Goal: Task Accomplishment & Management: Complete application form

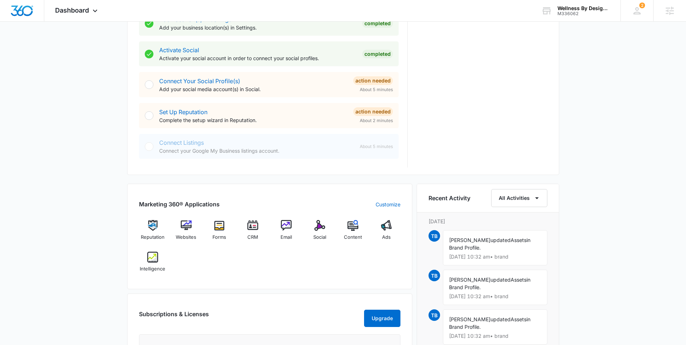
scroll to position [290, 0]
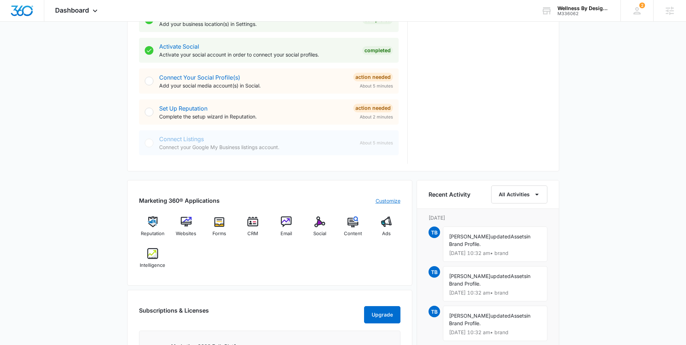
click at [390, 198] on link "Customize" at bounding box center [388, 201] width 25 height 8
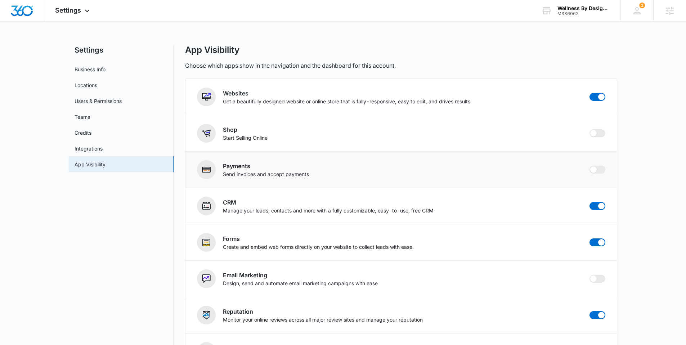
click at [597, 175] on div "Payments Send invoices and accept payments" at bounding box center [401, 169] width 408 height 19
click at [597, 171] on span at bounding box center [597, 170] width 16 height 8
click at [589, 166] on input "checkbox" at bounding box center [589, 165] width 0 height 0
checkbox input "true"
click at [26, 8] on img "Dashboard" at bounding box center [21, 10] width 23 height 11
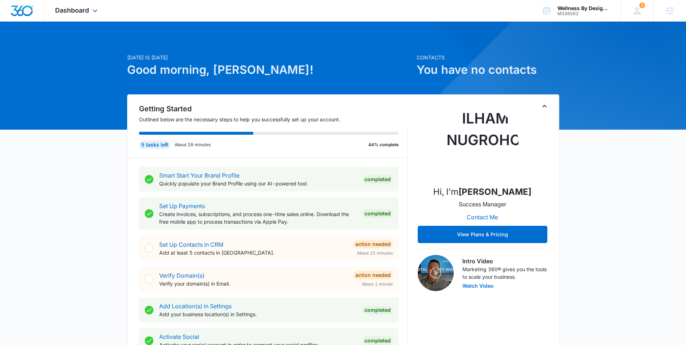
click at [74, 14] on div "Dashboard Apps Reputation Websites Forms CRM Email Social Content Ads Intellige…" at bounding box center [77, 10] width 66 height 21
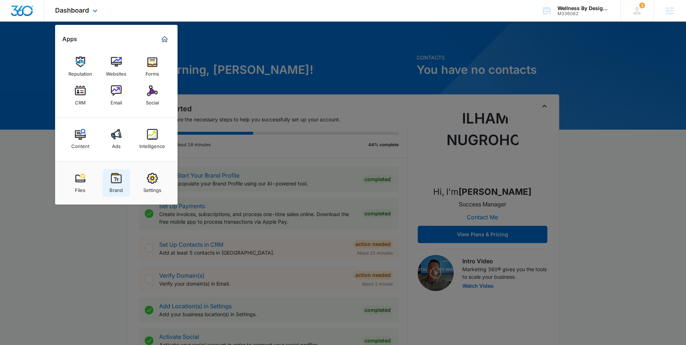
click at [122, 177] on link "Brand" at bounding box center [116, 182] width 27 height 27
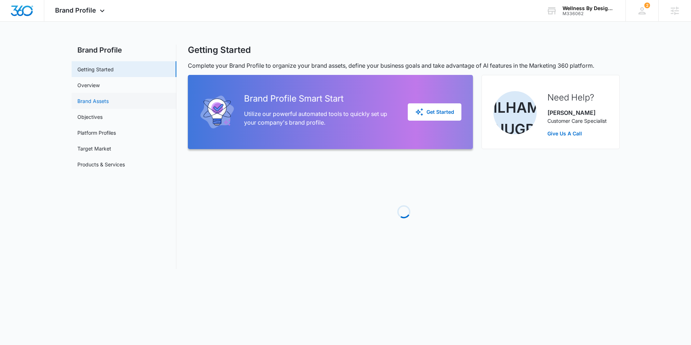
click at [92, 97] on link "Brand Assets" at bounding box center [92, 101] width 31 height 8
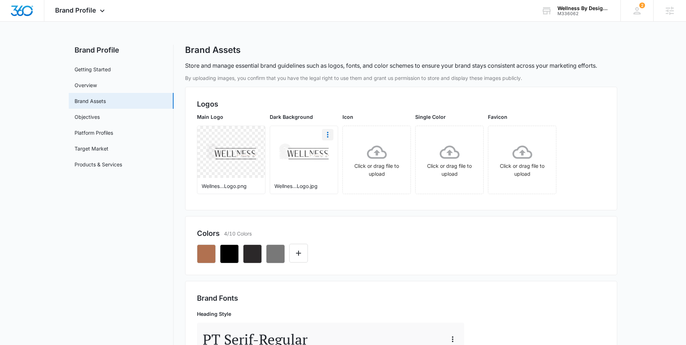
click at [327, 137] on icon "More" at bounding box center [327, 135] width 1 height 6
click at [336, 162] on button "Delete" at bounding box center [346, 165] width 49 height 11
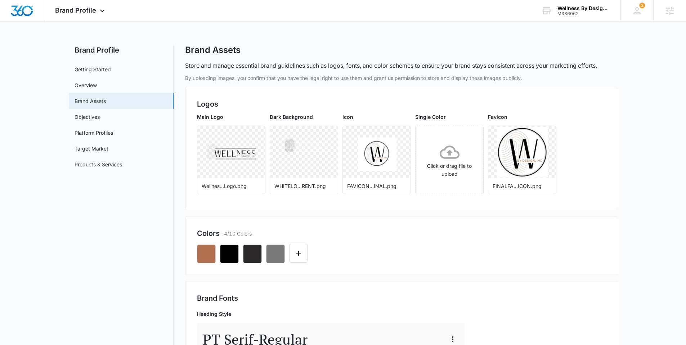
click at [266, 65] on p "Store and manage essential brand guidelines such as logos, fonts, and color sch…" at bounding box center [391, 65] width 412 height 9
click at [28, 11] on img "Dashboard" at bounding box center [21, 10] width 23 height 11
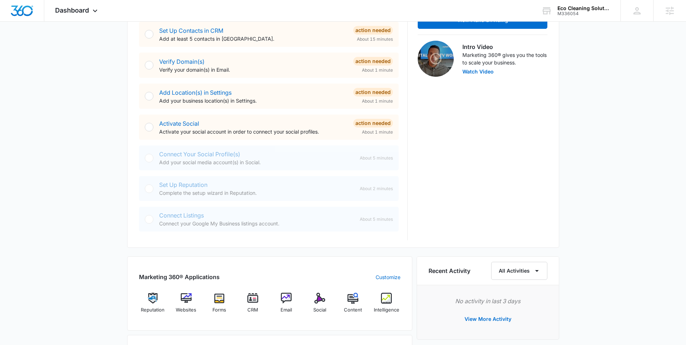
scroll to position [280, 0]
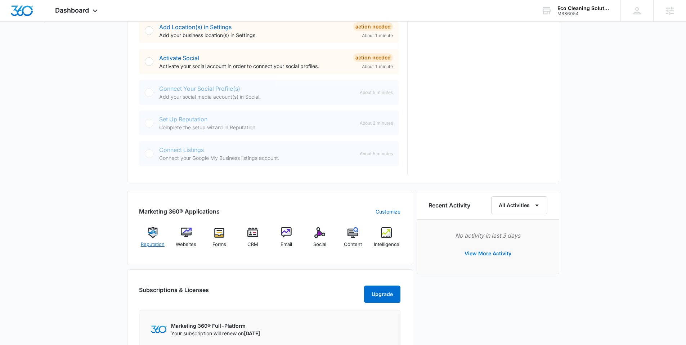
click at [153, 231] on img at bounding box center [152, 232] width 11 height 11
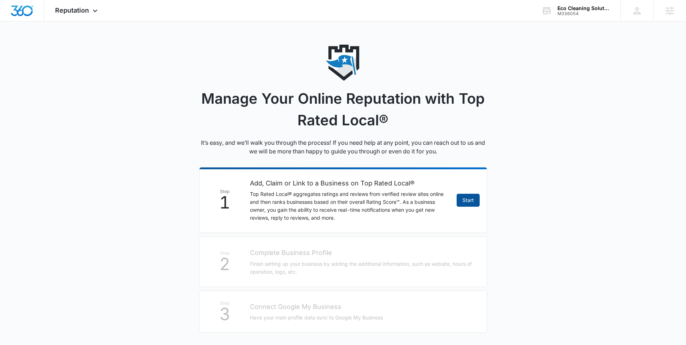
click at [472, 198] on link "Start" at bounding box center [468, 200] width 23 height 13
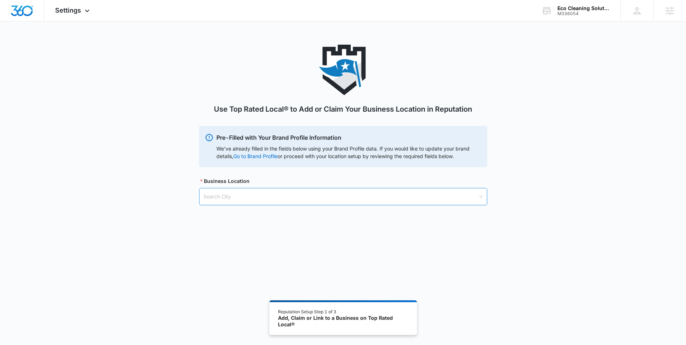
click at [266, 198] on input "search" at bounding box center [340, 196] width 274 height 17
paste input "Eagle, CO"
type input "Eagle, CO"
click at [230, 216] on div "Eagle, CO - USA" at bounding box center [342, 214] width 279 height 8
click at [229, 228] on input "search" at bounding box center [340, 233] width 274 height 17
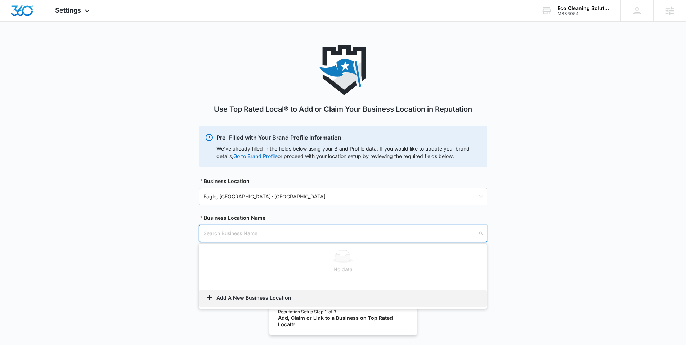
click at [229, 294] on button "Add A New Business Location" at bounding box center [342, 298] width 287 height 17
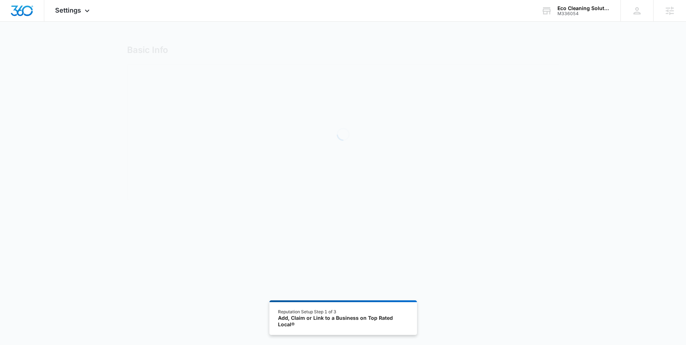
select select "Colorado"
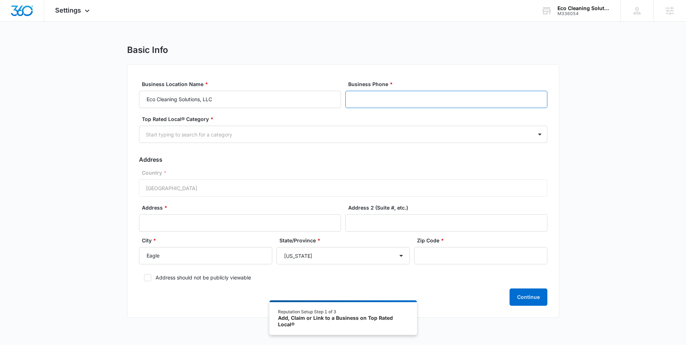
click at [397, 97] on input "Business Phone *" at bounding box center [446, 99] width 202 height 17
paste input "(970) 471-2796"
type input "(970) 471-2796"
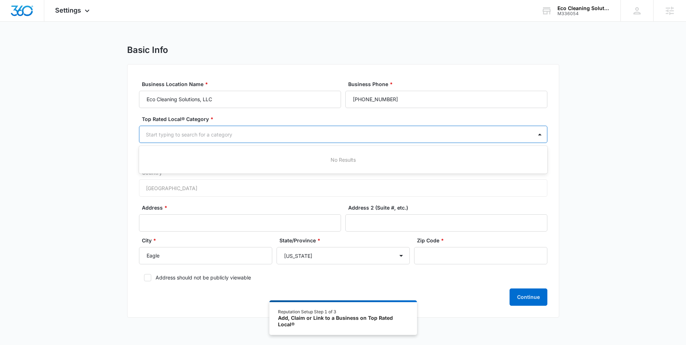
click at [230, 134] on div at bounding box center [334, 134] width 377 height 9
type input "clean"
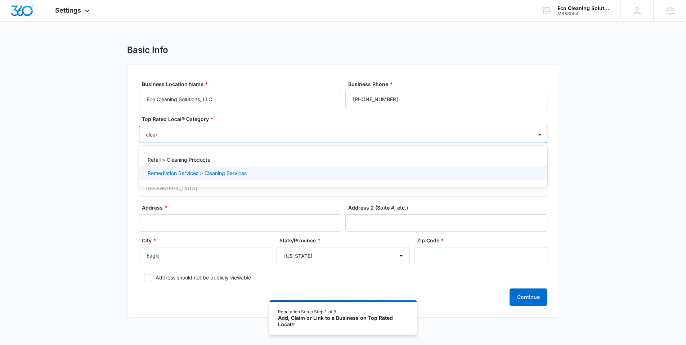
click at [189, 175] on p "Remediation Services > Cleaning Services" at bounding box center [197, 173] width 99 height 8
click at [107, 163] on div "Basic Info Business Location Name * Eco Cleaning Solutions, LLC Business Phone …" at bounding box center [343, 186] width 686 height 282
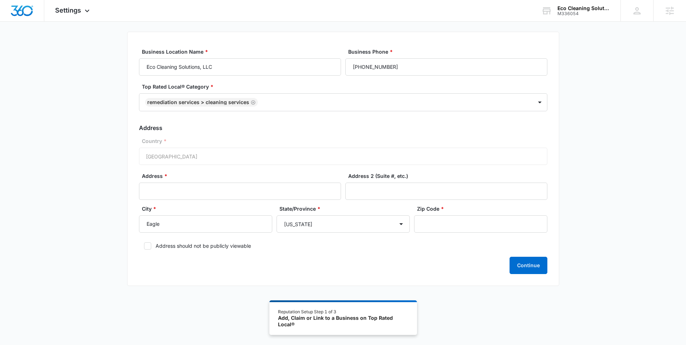
scroll to position [40, 0]
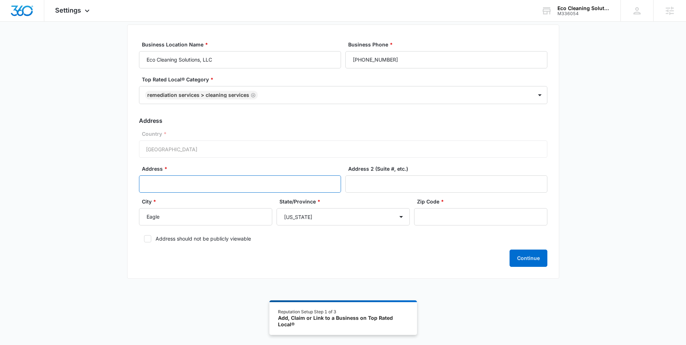
click at [231, 186] on input "Address *" at bounding box center [240, 183] width 202 height 17
paste input "PO Box 1088"
type input "PO Box 1088"
click at [489, 219] on input "Zip Code *" at bounding box center [480, 216] width 133 height 17
paste input "81631"
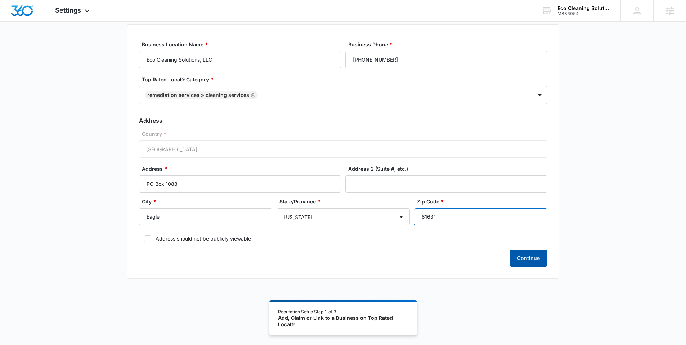
type input "81631"
click at [526, 258] on button "Continue" at bounding box center [528, 258] width 38 height 17
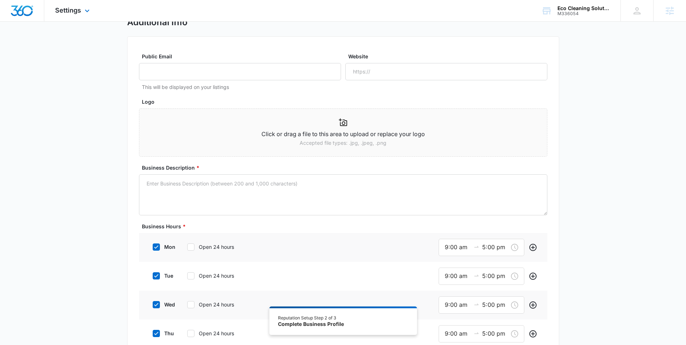
scroll to position [39, 0]
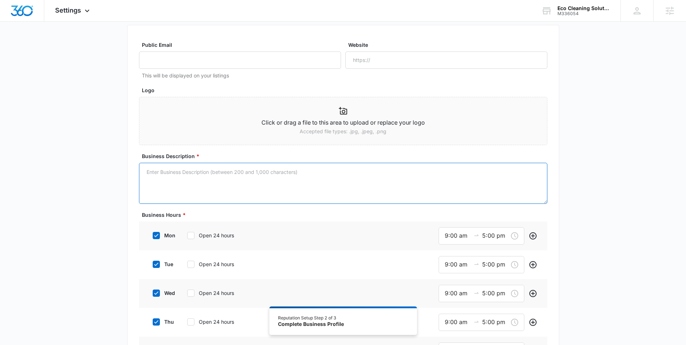
click at [274, 178] on textarea "Business Description *" at bounding box center [343, 183] width 408 height 41
paste textarea "Eco Cleaning Solutions, LLC is a trusted provider of professional cleaning serv…"
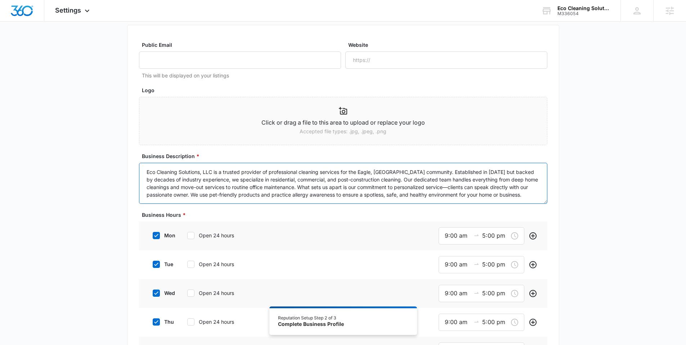
drag, startPoint x: 422, startPoint y: 188, endPoint x: 161, endPoint y: 192, distance: 261.1
click at [161, 192] on textarea "Eco Cleaning Solutions, LLC is a trusted provider of professional cleaning serv…" at bounding box center [343, 183] width 408 height 41
type textarea "Eco Cleaning Solutions, LLC is a trusted provider of professional cleaning serv…"
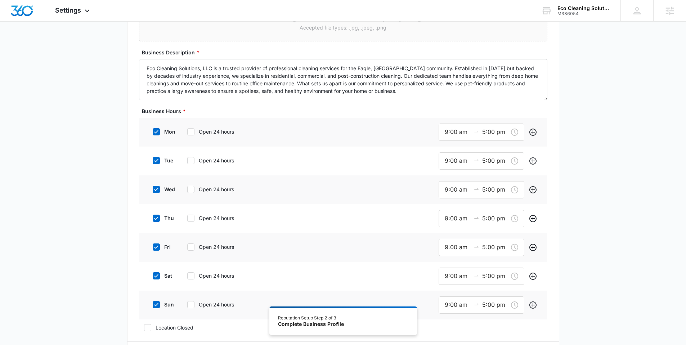
scroll to position [143, 0]
click at [160, 301] on label "sun" at bounding box center [162, 304] width 29 height 8
click at [153, 302] on input "sun" at bounding box center [150, 304] width 5 height 5
checkbox input "false"
drag, startPoint x: 447, startPoint y: 130, endPoint x: 437, endPoint y: 131, distance: 9.8
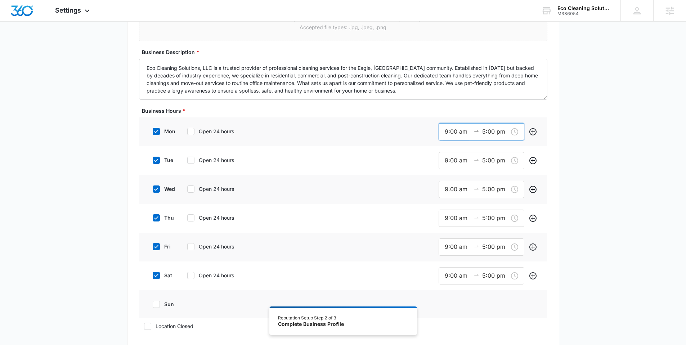
click at [437, 131] on div "mon Open 24 hours 9:00 am 5:00 pm" at bounding box center [343, 131] width 408 height 29
click at [489, 231] on span "OK" at bounding box center [487, 235] width 7 height 8
type input "8:00 am"
click at [448, 169] on div "07" at bounding box center [448, 171] width 20 height 10
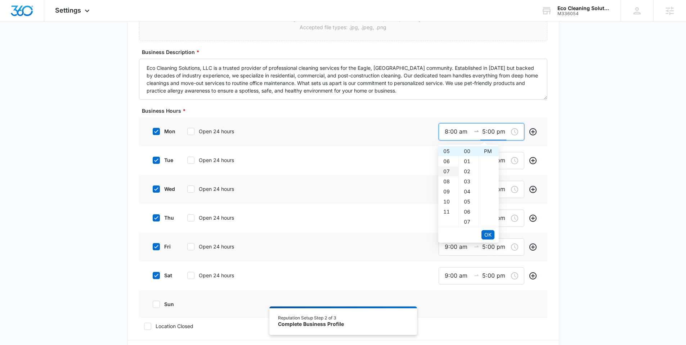
type input "7:00 pm"
click at [491, 236] on span "OK" at bounding box center [487, 235] width 7 height 8
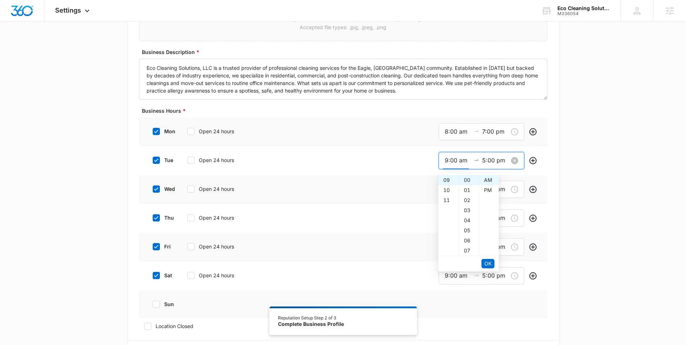
drag, startPoint x: 447, startPoint y: 158, endPoint x: 442, endPoint y: 159, distance: 5.2
click at [442, 159] on div "9:00 am 5:00 pm" at bounding box center [482, 160] width 86 height 17
click at [486, 263] on span "OK" at bounding box center [487, 264] width 7 height 8
type input "8:00 am"
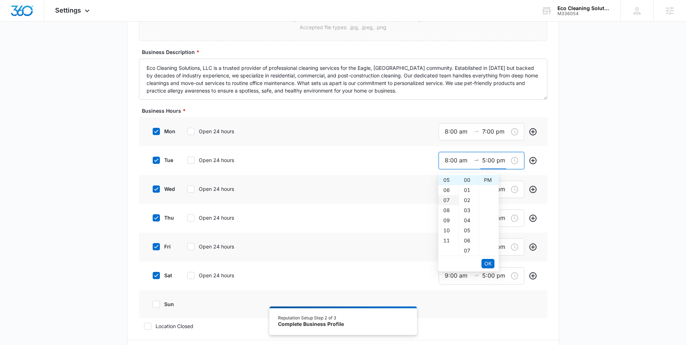
click at [444, 197] on div "07" at bounding box center [448, 200] width 20 height 10
type input "7:00 pm"
click at [485, 263] on span "OK" at bounding box center [487, 264] width 7 height 8
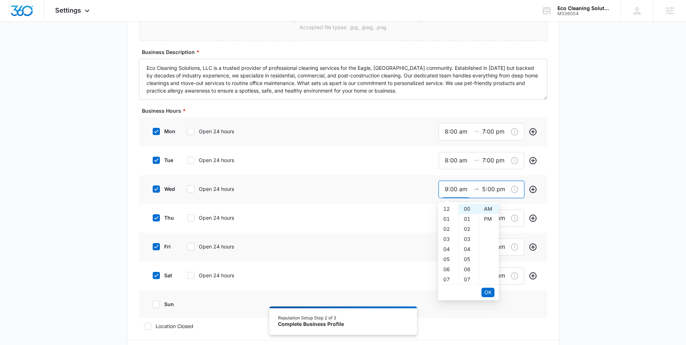
drag, startPoint x: 447, startPoint y: 189, endPoint x: 431, endPoint y: 189, distance: 15.8
click at [431, 189] on div "wed Open 24 hours 9:00 am 5:00 pm" at bounding box center [343, 189] width 408 height 29
click at [489, 290] on span "OK" at bounding box center [487, 292] width 7 height 8
type input "8:00 am"
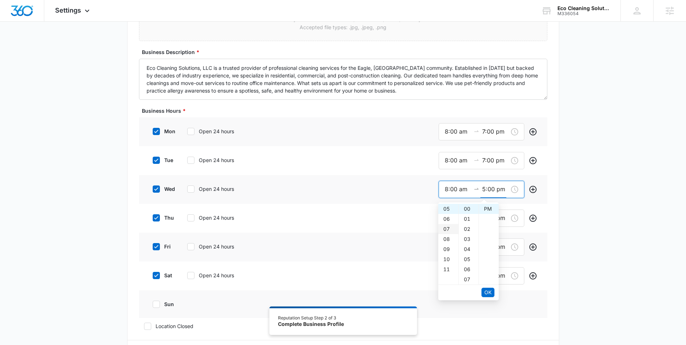
click at [446, 229] on div "07" at bounding box center [448, 229] width 20 height 10
type input "7:00 pm"
click at [484, 293] on button "OK" at bounding box center [487, 292] width 13 height 9
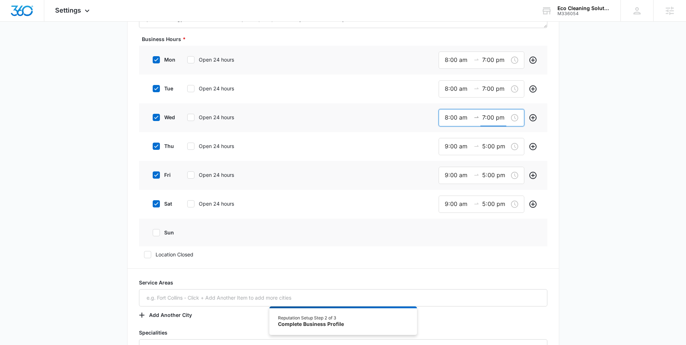
scroll to position [243, 0]
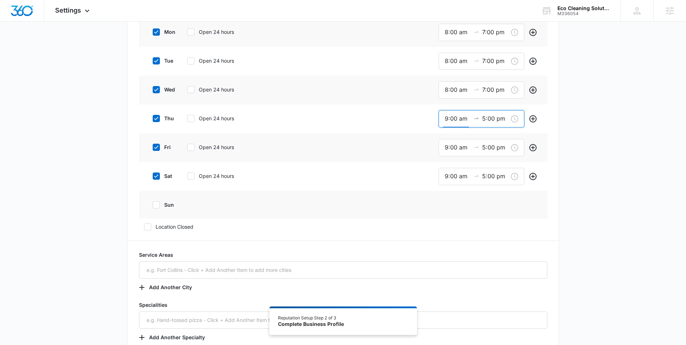
drag, startPoint x: 446, startPoint y: 117, endPoint x: 437, endPoint y: 117, distance: 9.4
click at [437, 117] on div "thu Open 24 hours 9:00 am 5:00 pm" at bounding box center [343, 118] width 408 height 29
click at [486, 221] on span "OK" at bounding box center [487, 222] width 7 height 8
type input "8:00 am"
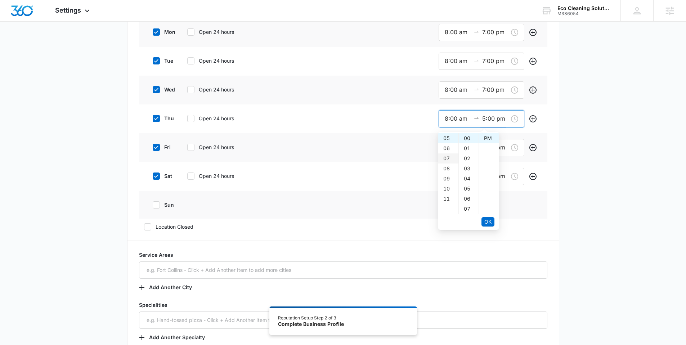
click at [446, 157] on div "07" at bounding box center [448, 158] width 20 height 10
type input "7:00 pm"
click at [487, 221] on span "OK" at bounding box center [487, 222] width 7 height 8
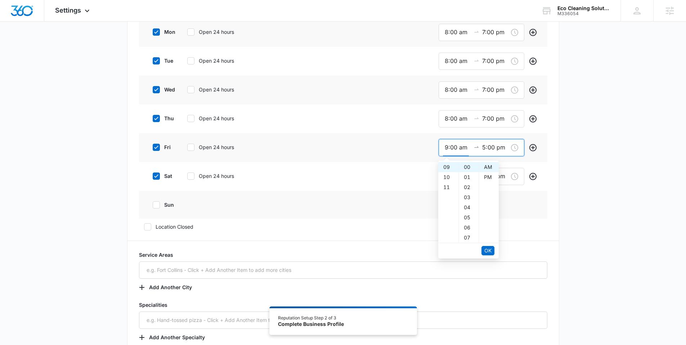
drag, startPoint x: 446, startPoint y: 146, endPoint x: 437, endPoint y: 147, distance: 9.0
click at [437, 147] on div "fri Open 24 hours 9:00 am 5:00 pm" at bounding box center [343, 147] width 408 height 29
click at [490, 249] on span "OK" at bounding box center [487, 251] width 7 height 8
type input "8:00 am"
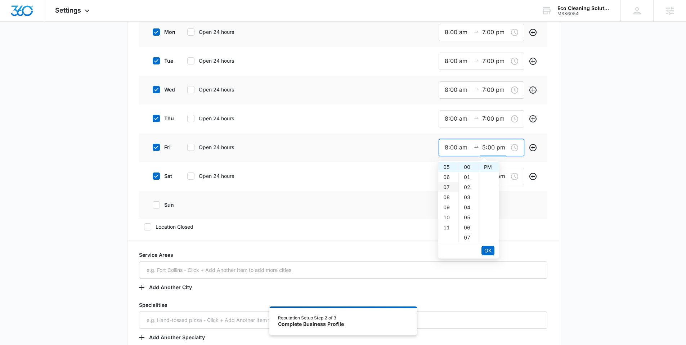
click at [445, 186] on div "07" at bounding box center [448, 187] width 20 height 10
type input "7:00 pm"
click at [484, 251] on button "OK" at bounding box center [487, 250] width 13 height 9
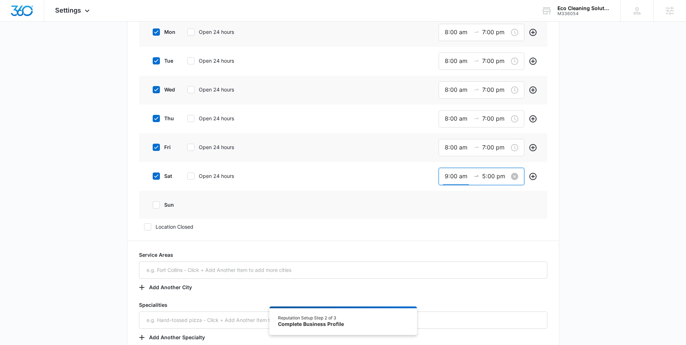
scroll to position [91, 0]
click at [448, 175] on input "9:00 am" at bounding box center [458, 176] width 26 height 9
click at [486, 277] on span "OK" at bounding box center [487, 279] width 7 height 8
type input "8:00 am"
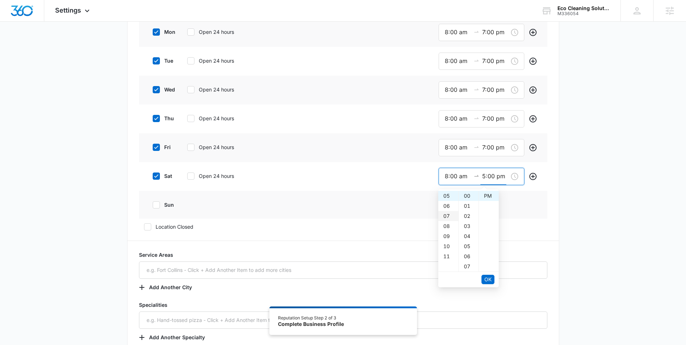
click at [446, 213] on div "07" at bounding box center [448, 216] width 20 height 10
type input "7:00 pm"
click at [486, 276] on span "OK" at bounding box center [487, 279] width 7 height 8
click at [406, 174] on div "sat Open 24 hours 8:00 am 7:00 pm" at bounding box center [343, 176] width 408 height 29
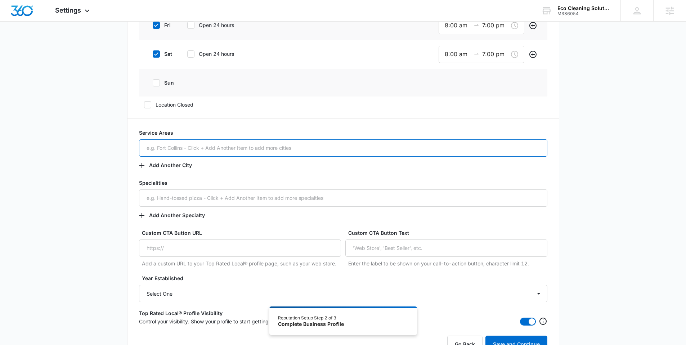
click at [201, 144] on input "text" at bounding box center [343, 147] width 408 height 17
type input "Eagle CO"
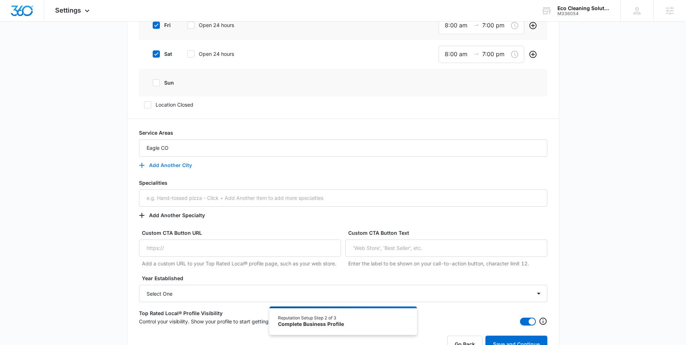
click at [179, 167] on button "Add Another City" at bounding box center [169, 165] width 60 height 17
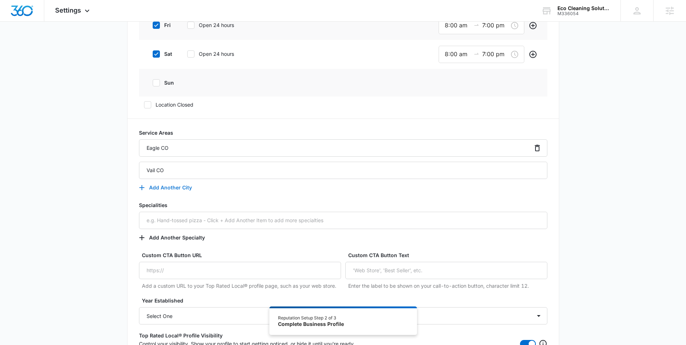
type input "Vail CO"
click at [167, 186] on button "Add Another City" at bounding box center [169, 187] width 60 height 17
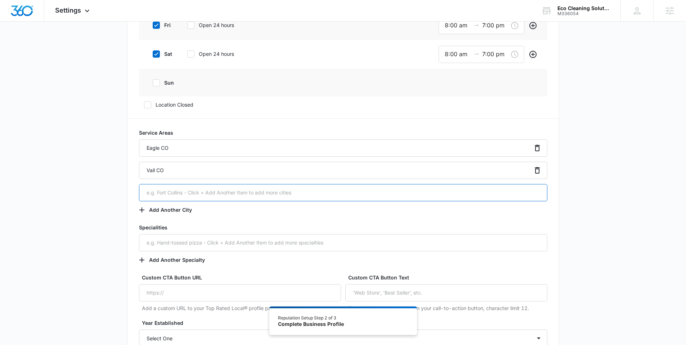
paste input "Breckenridge"
type input "Breckenridge CO"
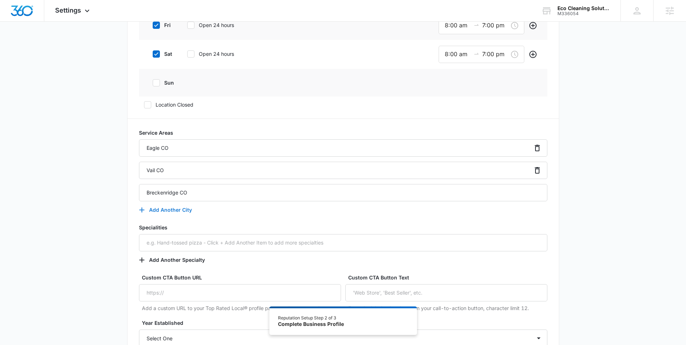
click at [175, 210] on button "Add Another City" at bounding box center [169, 209] width 60 height 17
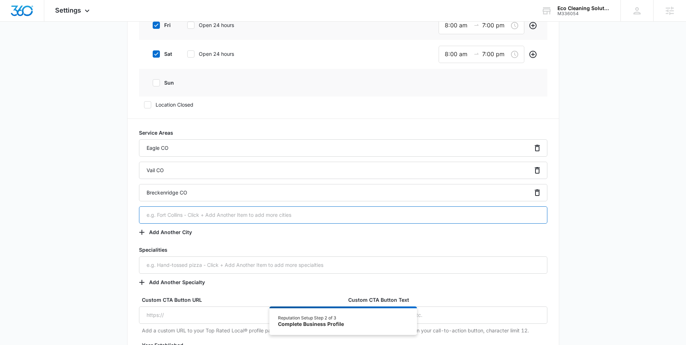
paste input "Glenwood Springs"
type input "Glenwood Springs CO"
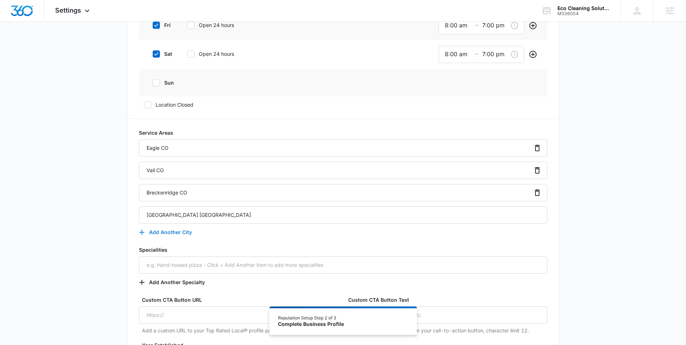
click at [180, 234] on button "Add Another City" at bounding box center [169, 232] width 60 height 17
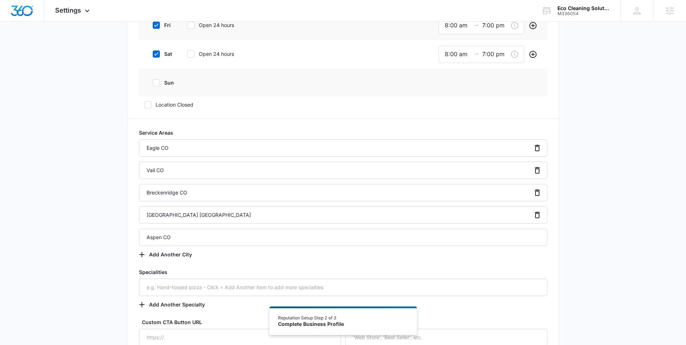
type input "Aspen CO"
click at [86, 220] on div "Additional Info Public Email This will be displayed on your listings Website Lo…" at bounding box center [343, 71] width 686 height 783
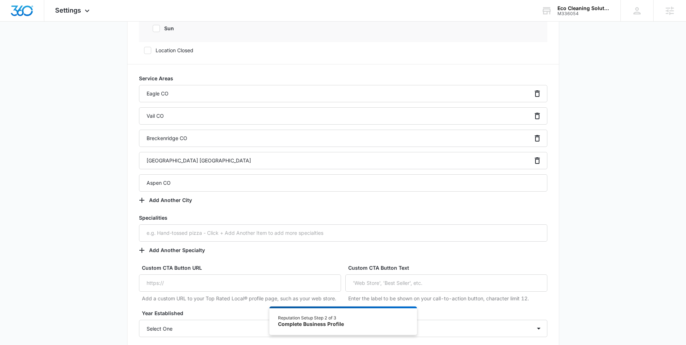
scroll to position [448, 0]
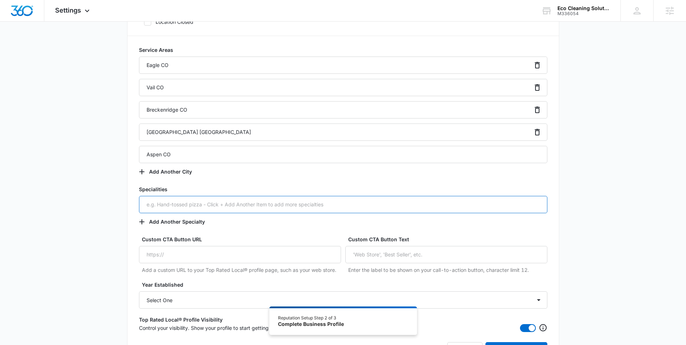
click at [165, 204] on input "text" at bounding box center [343, 204] width 408 height 17
type input "Residential Cleaning"
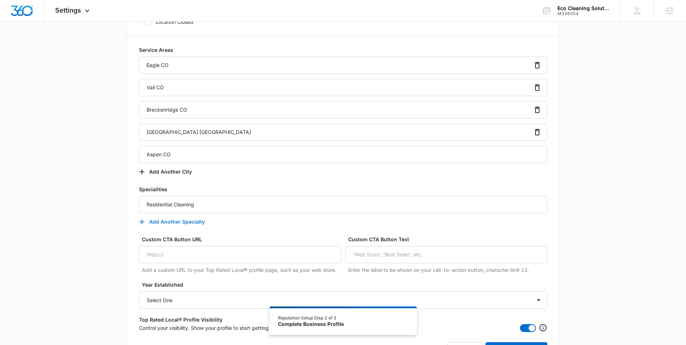
click at [168, 224] on button "Add Another Specialty" at bounding box center [175, 221] width 73 height 17
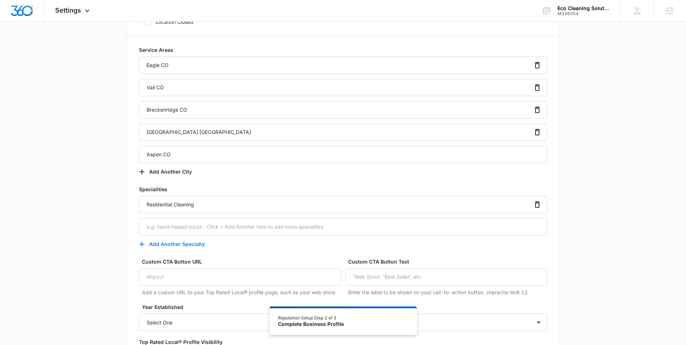
click at [168, 224] on input "text" at bounding box center [343, 226] width 408 height 17
type input "Commercial Cleaning"
click at [155, 242] on button "Add Another Specialty" at bounding box center [175, 243] width 73 height 17
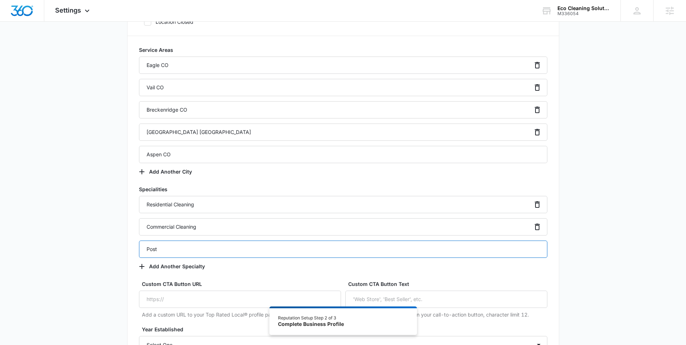
drag, startPoint x: 157, startPoint y: 248, endPoint x: 130, endPoint y: 247, distance: 27.0
click at [130, 247] on div "Public Email This will be displayed on your listings Website Logo Click or drag…" at bounding box center [343, 16] width 432 height 799
paste input "-Construction cleaning"
click at [194, 248] on input "Post-Construction cleaning" at bounding box center [343, 249] width 408 height 17
type input "Post-Construction Cleaning"
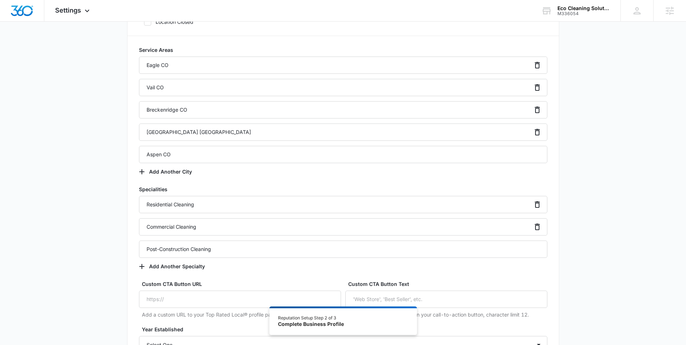
click at [98, 214] on div "Additional Info Public Email This will be displayed on your listings Website Lo…" at bounding box center [343, 10] width 686 height 827
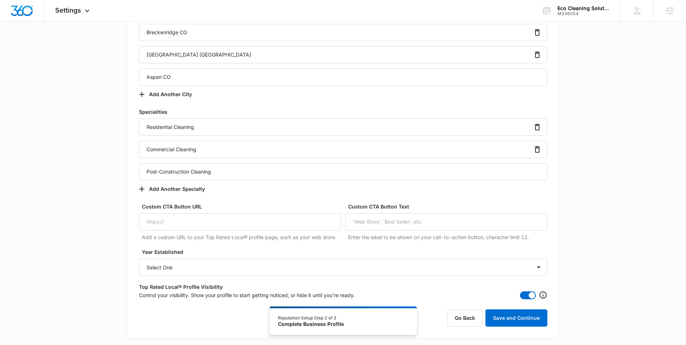
scroll to position [526, 0]
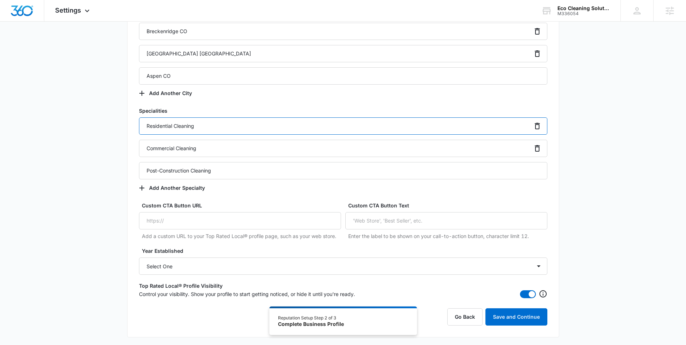
click at [202, 127] on input "Residential Cleaning" at bounding box center [343, 125] width 408 height 17
type input "Residential Cleaning"
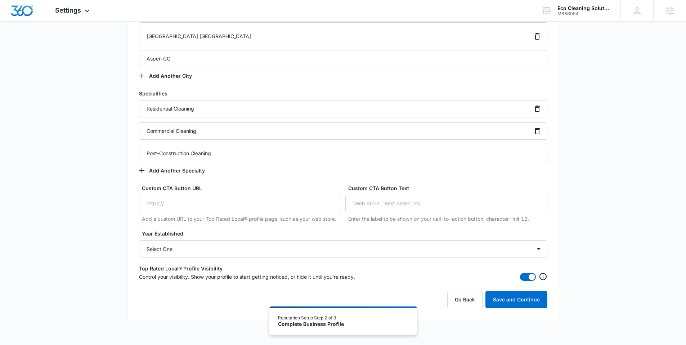
scroll to position [558, 0]
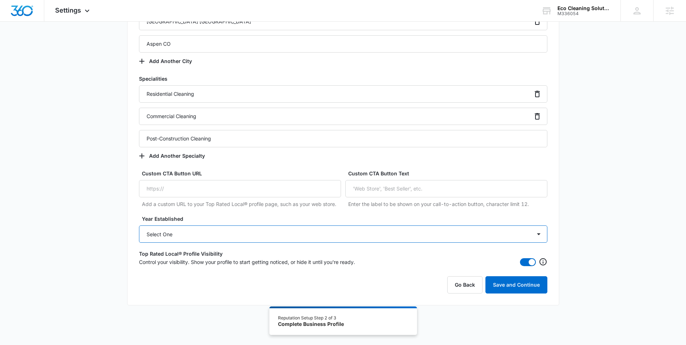
click at [194, 231] on select "Select One 2025 2024 2023 2022 2021 2020 2019 2018 2017 2016 2015 2014 2013 201…" at bounding box center [343, 233] width 408 height 17
select select "2022"
click at [139, 225] on select "Select One 2025 2024 2023 2022 2021 2020 2019 2018 2017 2016 2015 2014 2013 201…" at bounding box center [343, 233] width 408 height 17
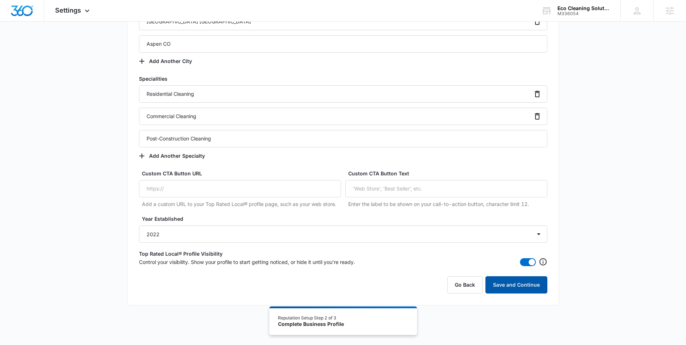
click at [513, 286] on button "Save and Continue" at bounding box center [516, 284] width 62 height 17
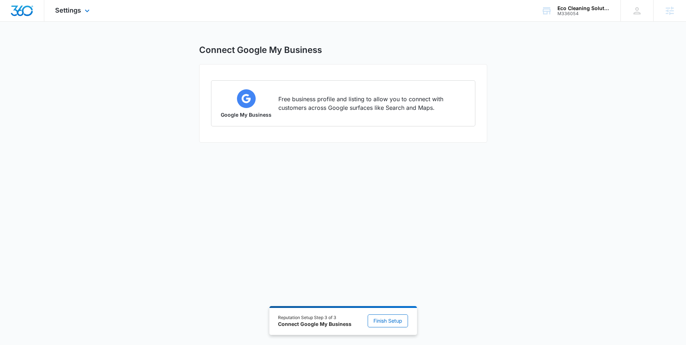
click at [14, 13] on img "Dashboard" at bounding box center [21, 10] width 23 height 11
